Goal: Task Accomplishment & Management: Manage account settings

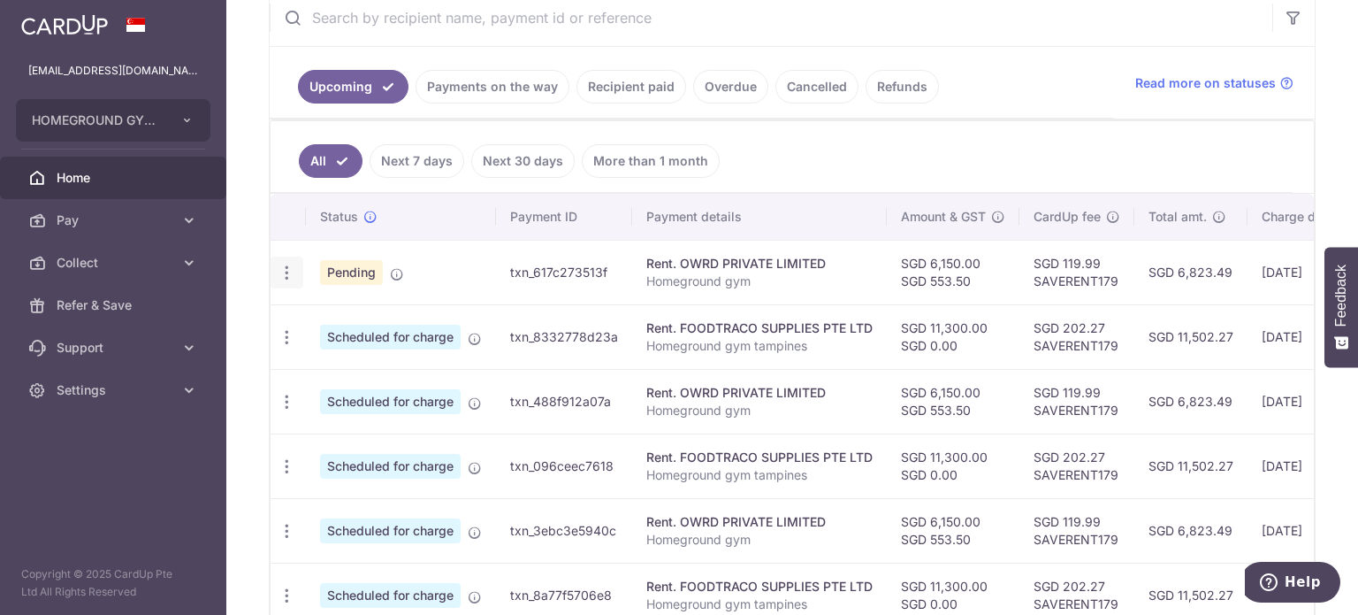
click at [280, 271] on icon "button" at bounding box center [287, 273] width 19 height 19
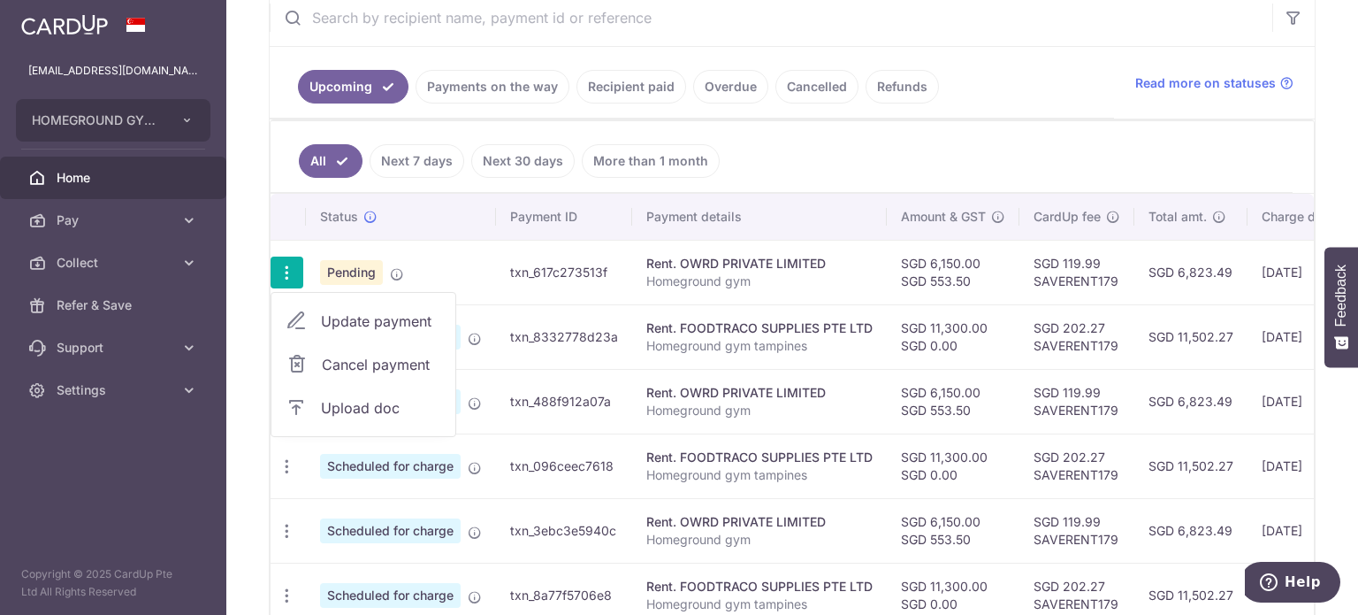
click at [336, 315] on span "Update payment" at bounding box center [381, 320] width 120 height 21
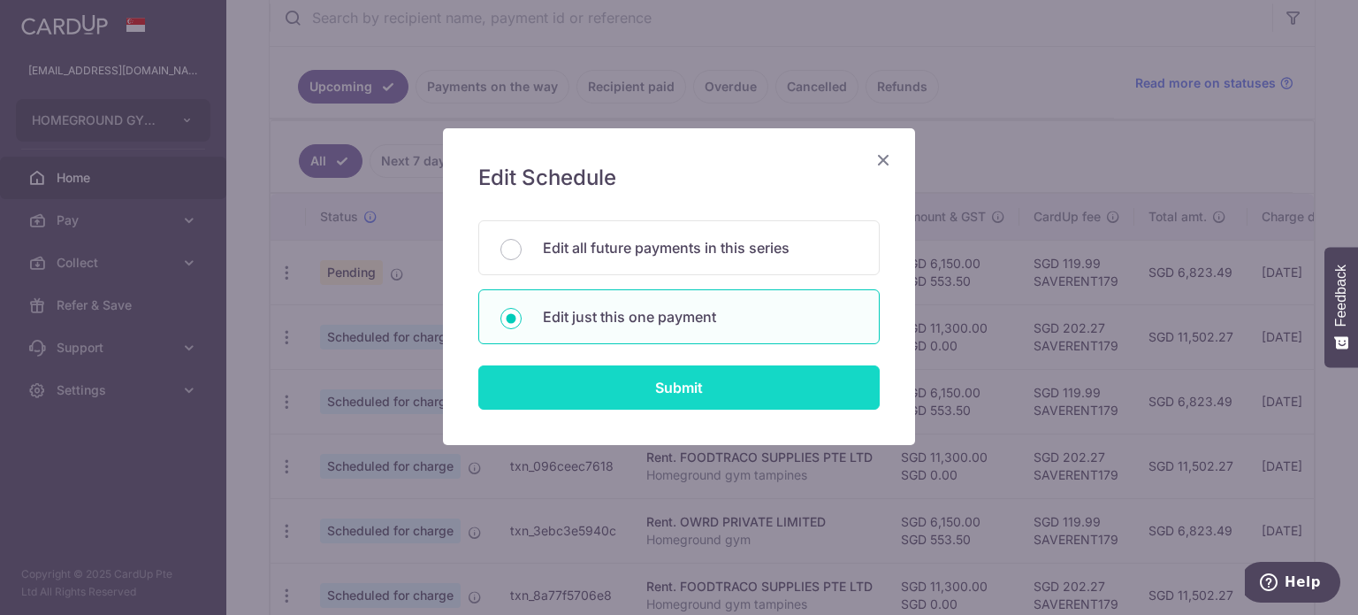
click at [648, 394] on input "Submit" at bounding box center [679, 387] width 402 height 44
radio input "true"
type input "6,150.00"
type input "553.50"
type input "[DATE]"
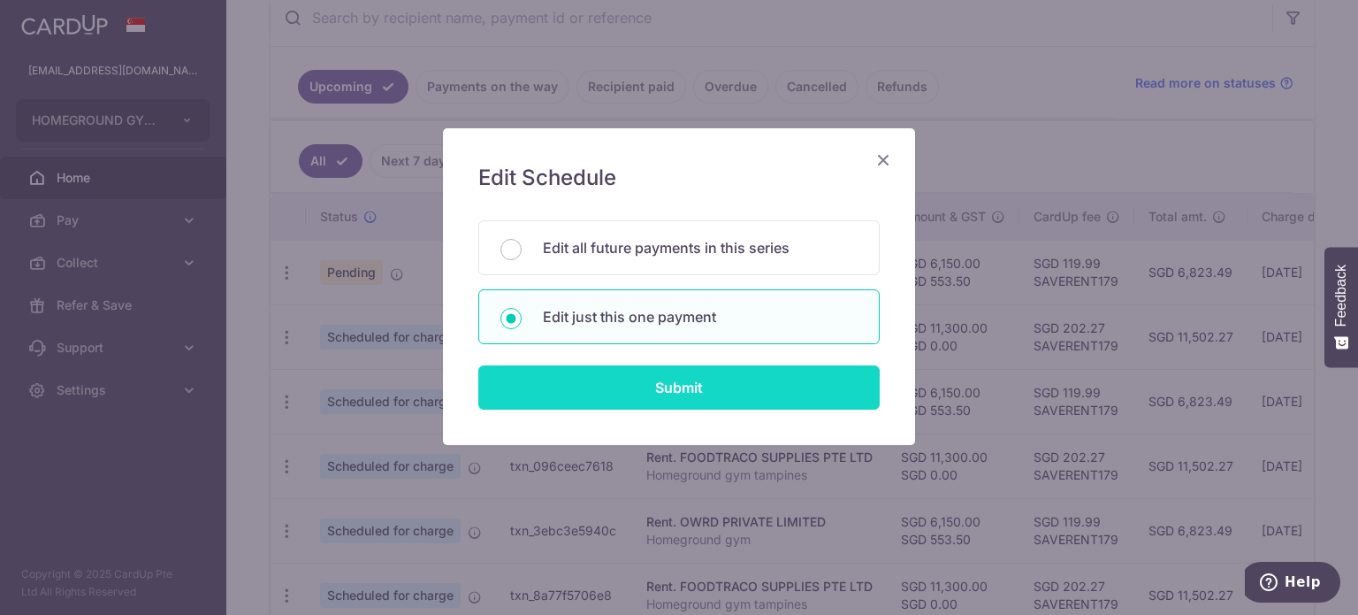
type input "Homeground gym"
type input "rent"
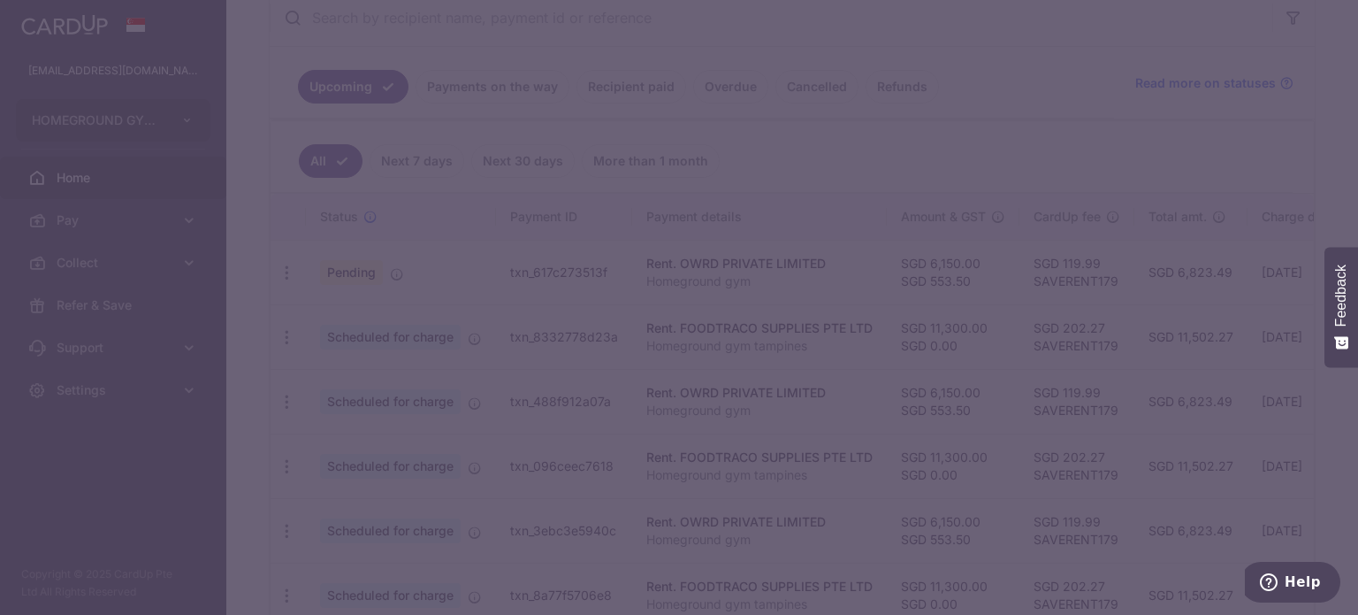
type input "SAVERENT179"
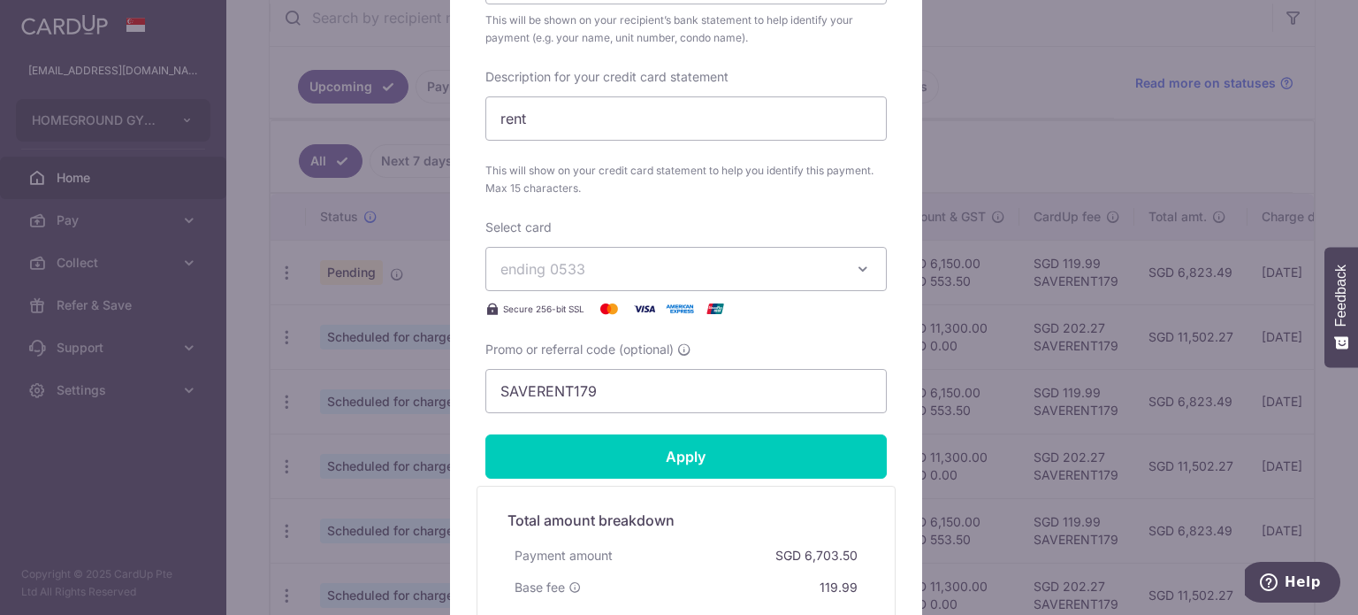
scroll to position [738, 0]
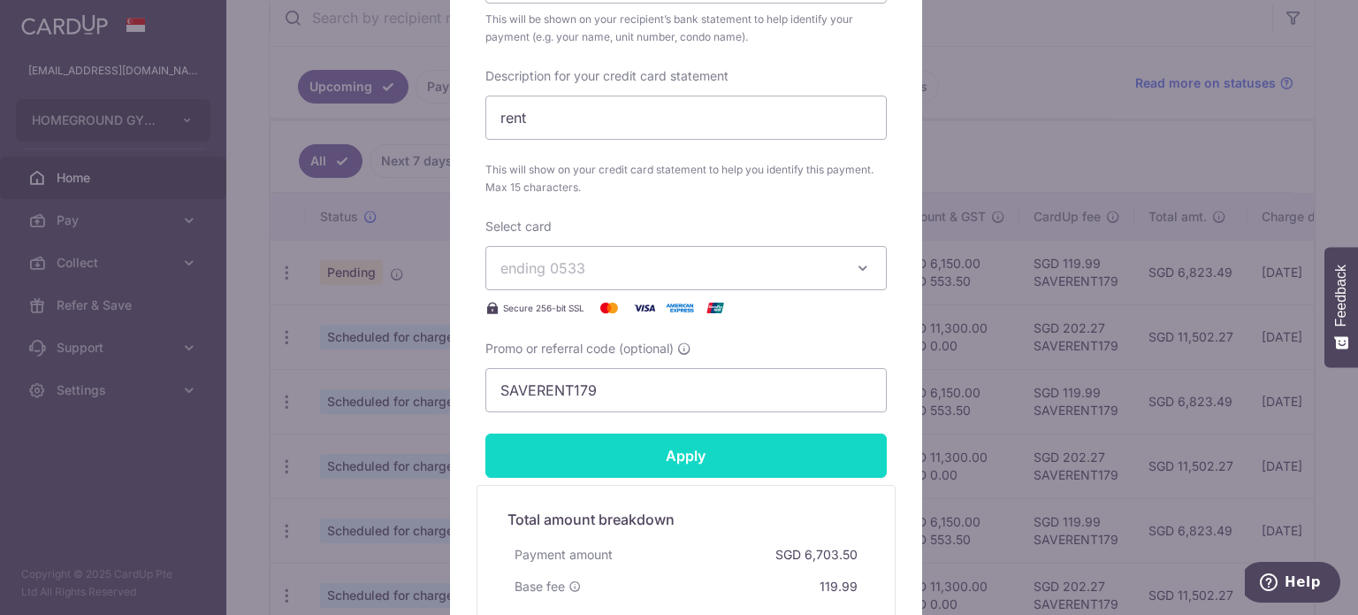
click at [704, 454] on input "Apply" at bounding box center [687, 455] width 402 height 44
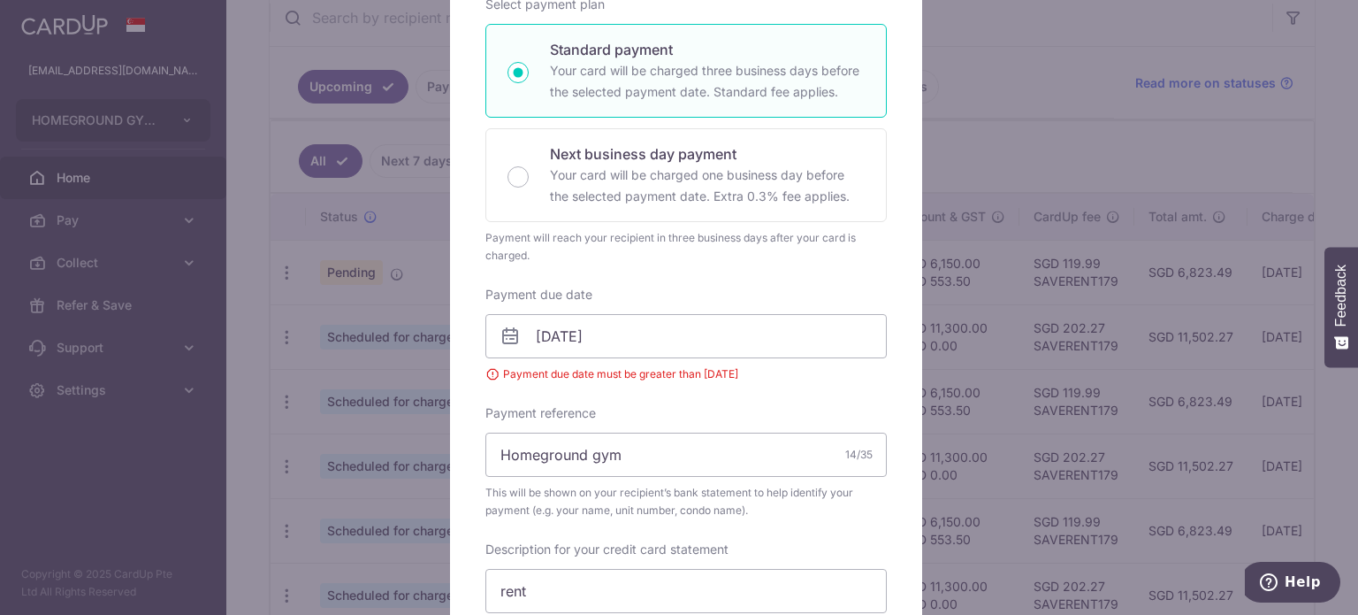
scroll to position [292, 0]
click at [568, 304] on div "Payment due date [DATE] Payment due date must be greater than [DATE] Your card …" at bounding box center [687, 332] width 402 height 97
click at [562, 316] on input "[DATE]" at bounding box center [687, 334] width 402 height 44
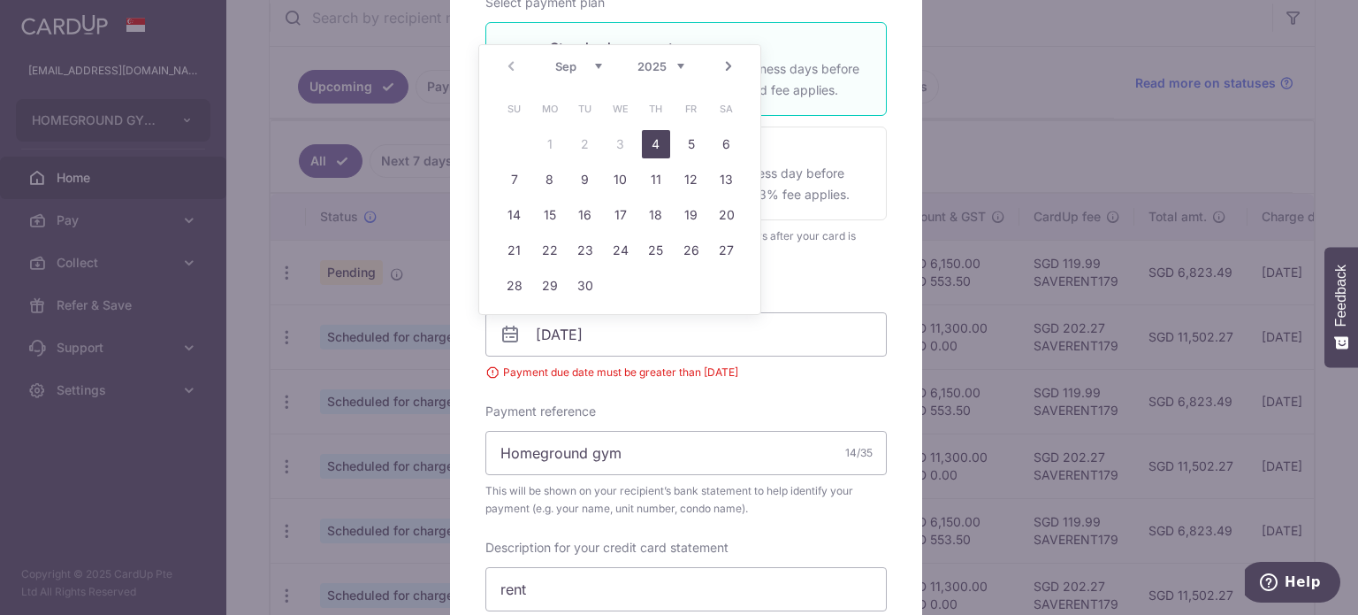
click at [658, 144] on link "4" at bounding box center [656, 144] width 28 height 28
type input "[DATE]"
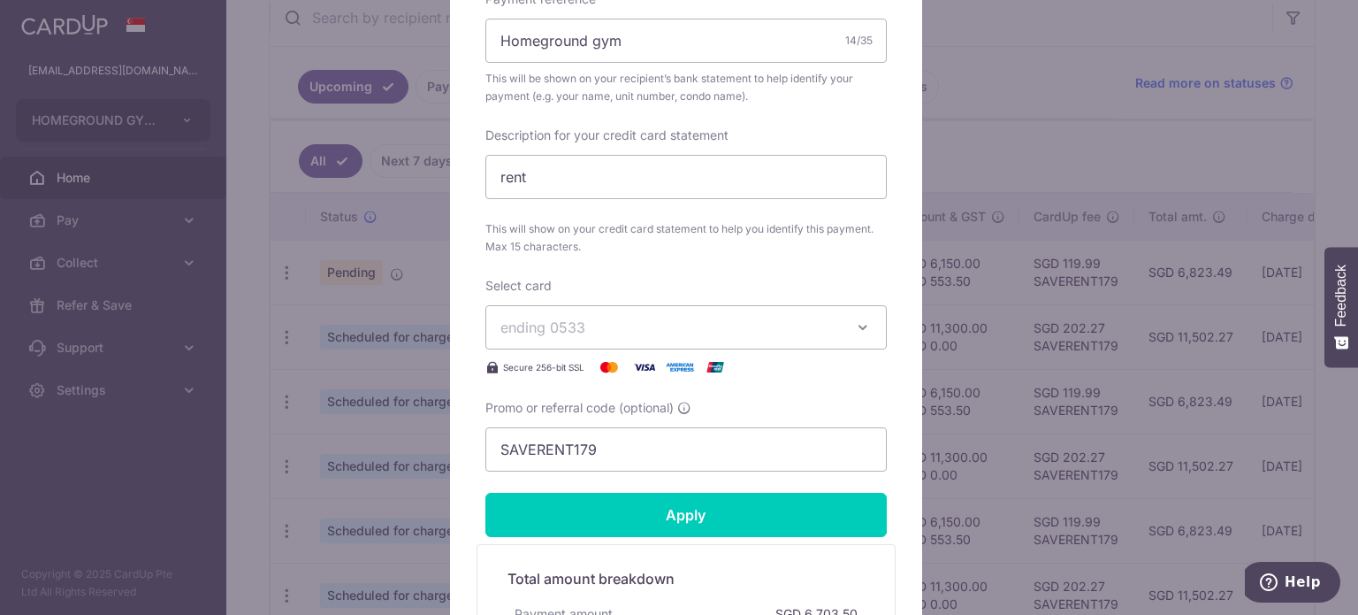
scroll to position [706, 0]
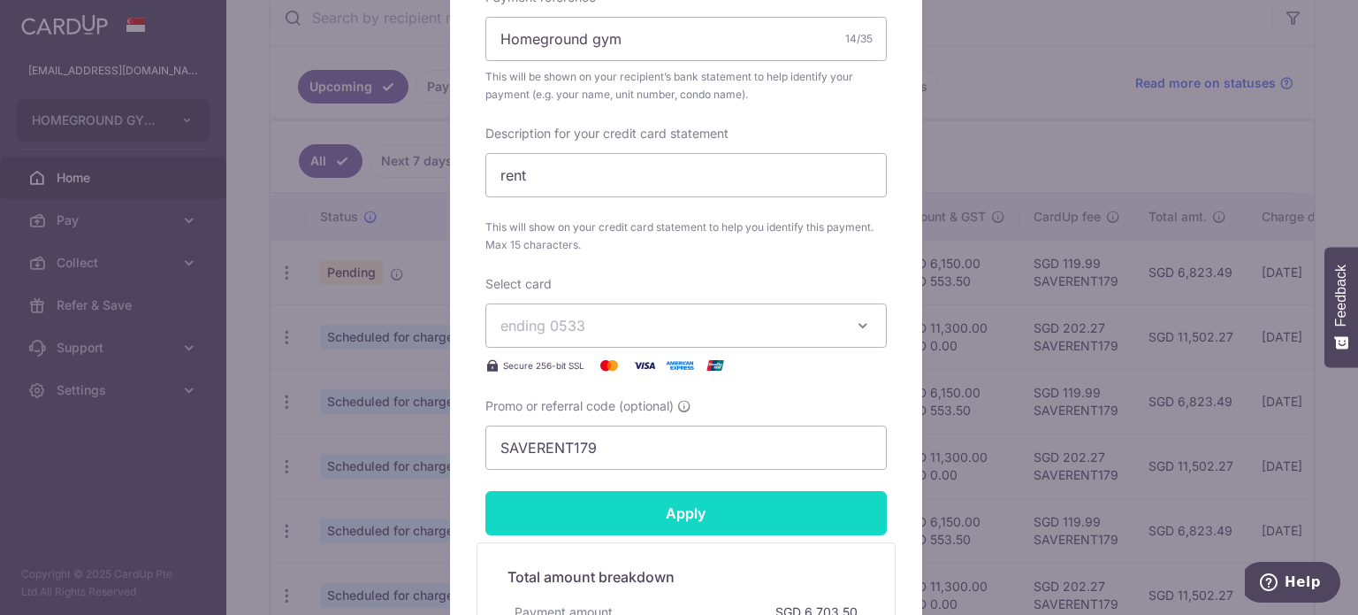
click at [593, 501] on input "Apply" at bounding box center [687, 513] width 402 height 44
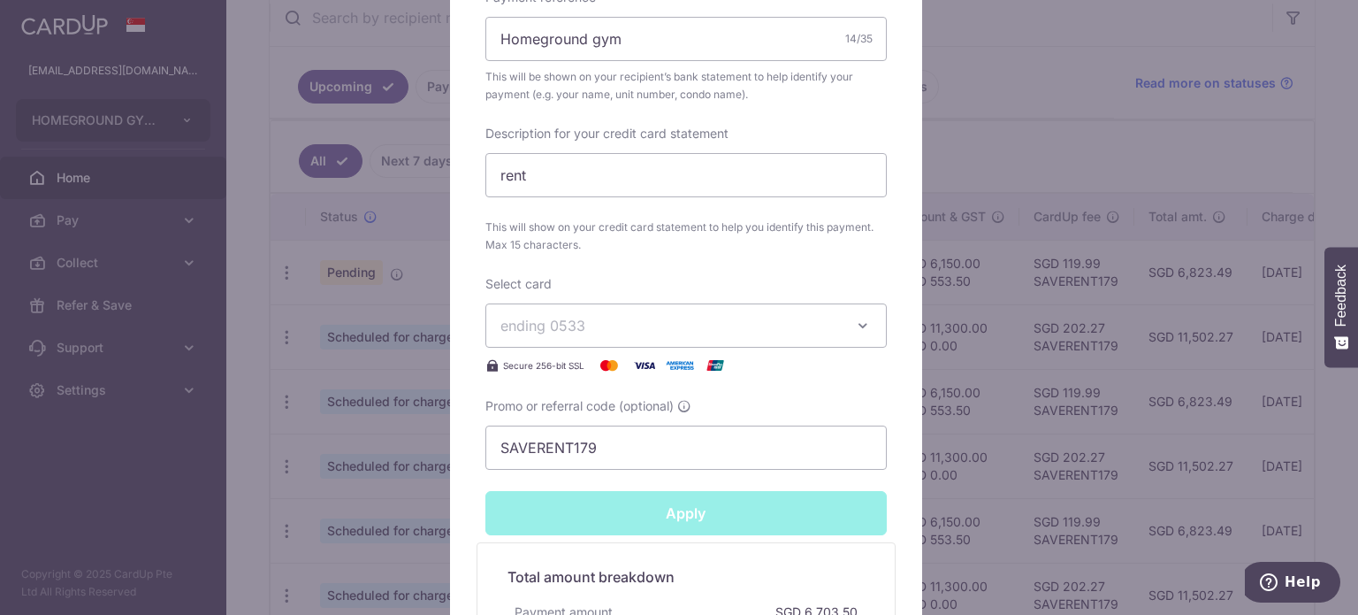
type input "Successfully Applied"
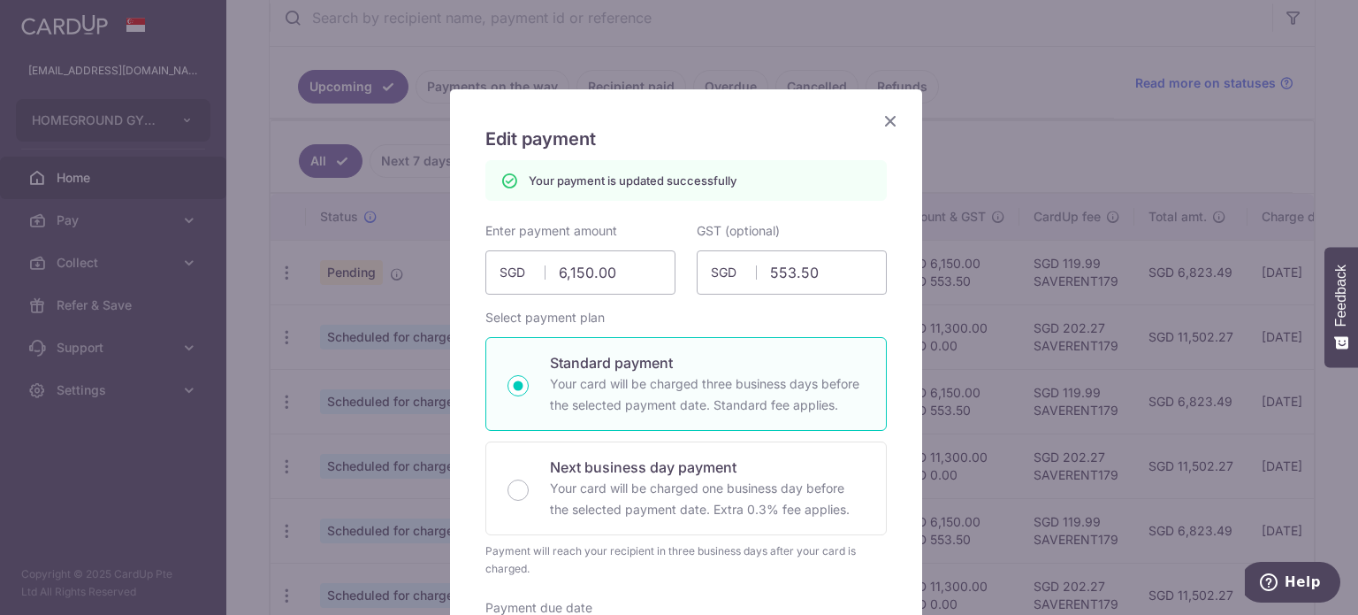
scroll to position [33, 0]
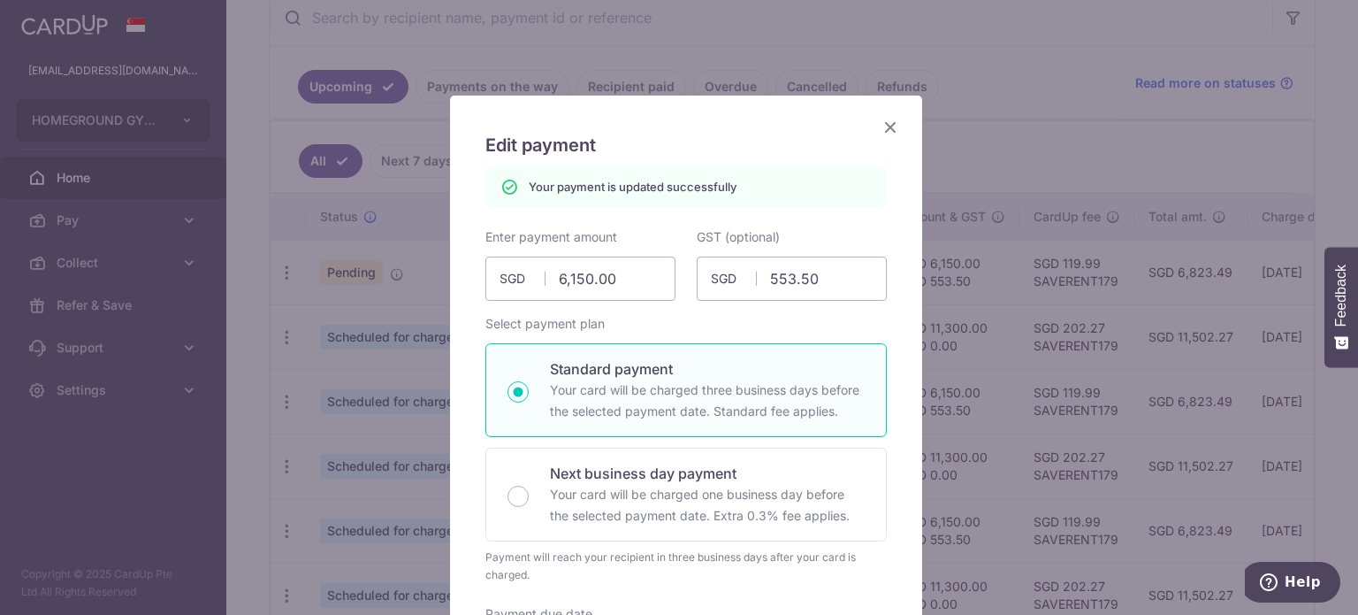
click at [880, 118] on icon "Close" at bounding box center [890, 127] width 21 height 22
